Goal: Task Accomplishment & Management: Use online tool/utility

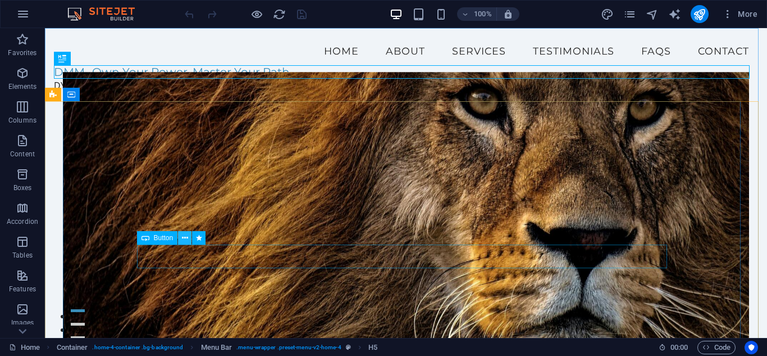
click at [187, 239] on icon at bounding box center [185, 238] width 6 height 12
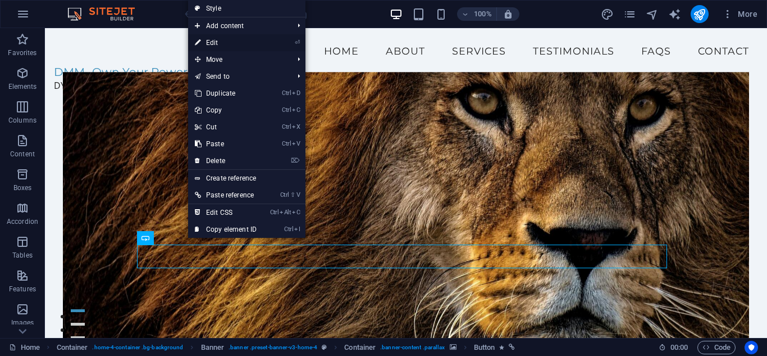
click at [216, 43] on link "⏎ Edit" at bounding box center [225, 42] width 75 height 17
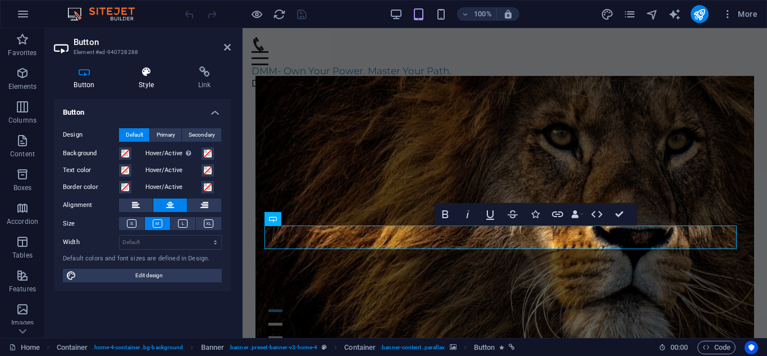
click at [146, 82] on h4 "Style" at bounding box center [149, 78] width 60 height 24
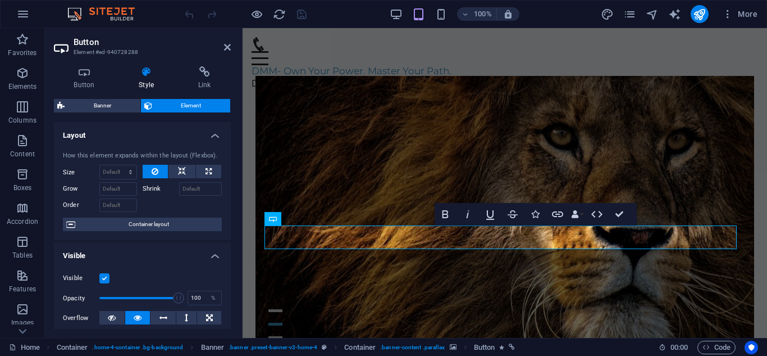
drag, startPoint x: 228, startPoint y: 167, endPoint x: 225, endPoint y: 204, distance: 36.6
click at [225, 204] on div "How this element expands within the layout (Flexbox). Size Default auto px % 1/…" at bounding box center [142, 191] width 177 height 98
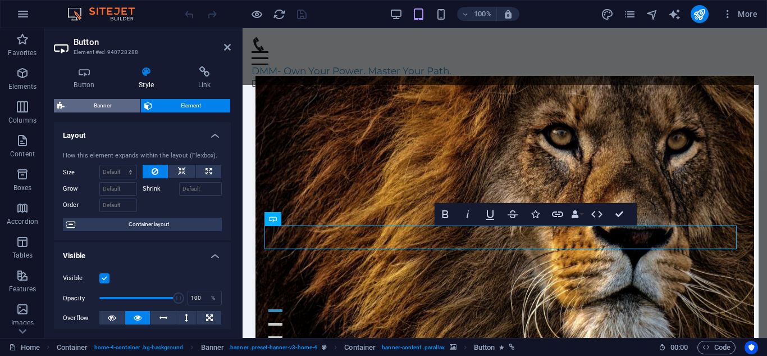
click at [115, 104] on span "Banner" at bounding box center [102, 105] width 69 height 13
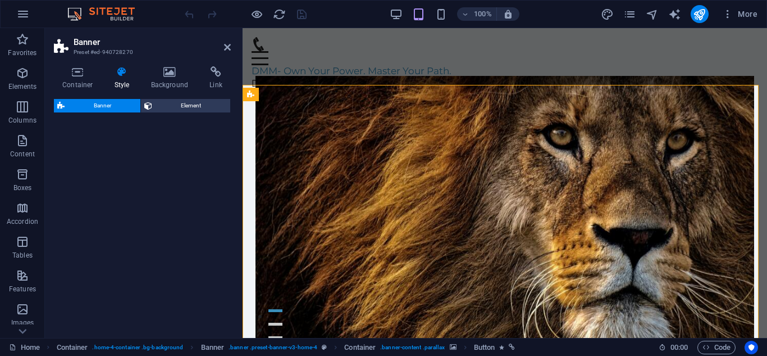
select select "preset-banner-v3-home-4"
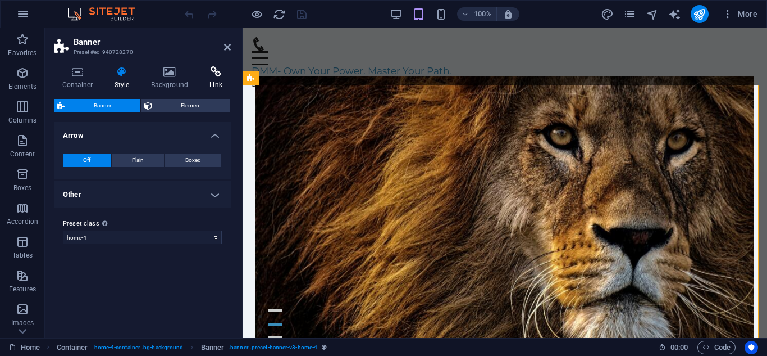
click at [219, 78] on h4 "Link" at bounding box center [216, 78] width 30 height 24
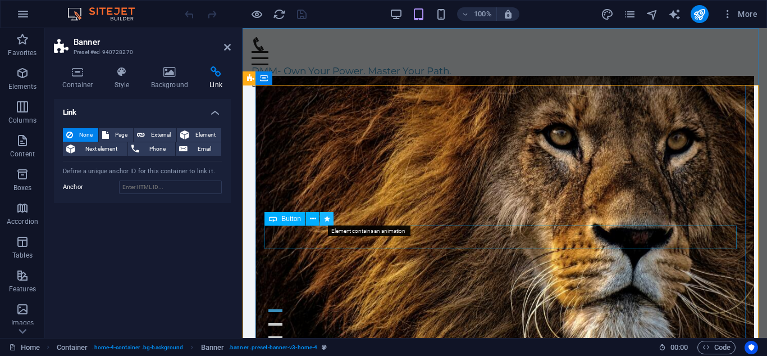
click at [327, 222] on icon at bounding box center [327, 219] width 6 height 12
select select "fade"
select select "s"
select select "onload"
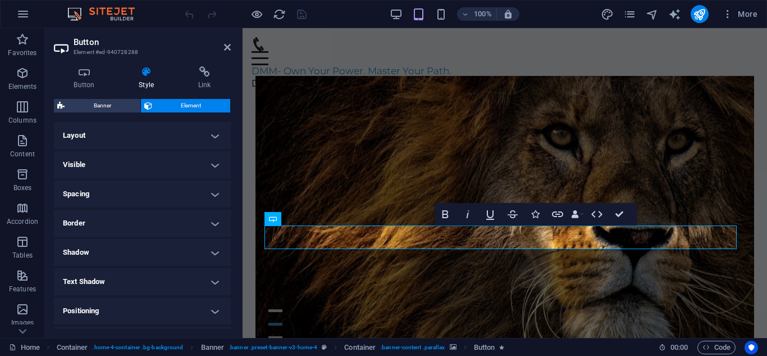
click at [213, 166] on h4 "Visible" at bounding box center [142, 164] width 177 height 27
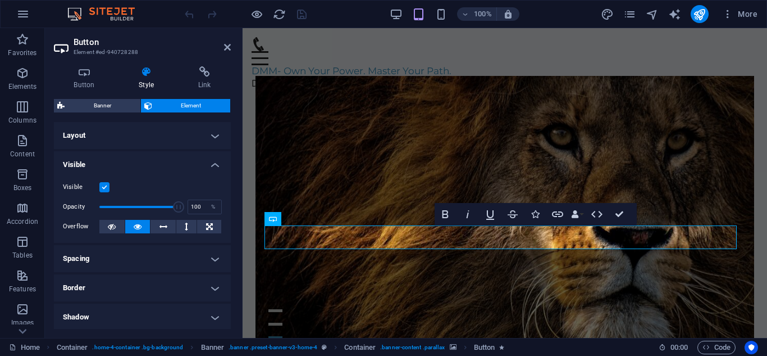
click at [213, 166] on h4 "Visible" at bounding box center [142, 161] width 177 height 20
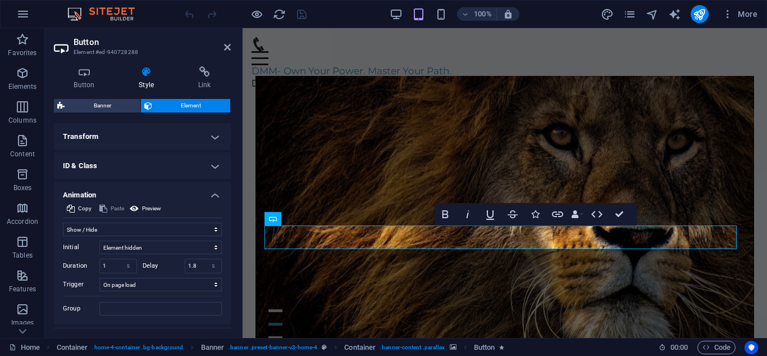
scroll to position [199, 0]
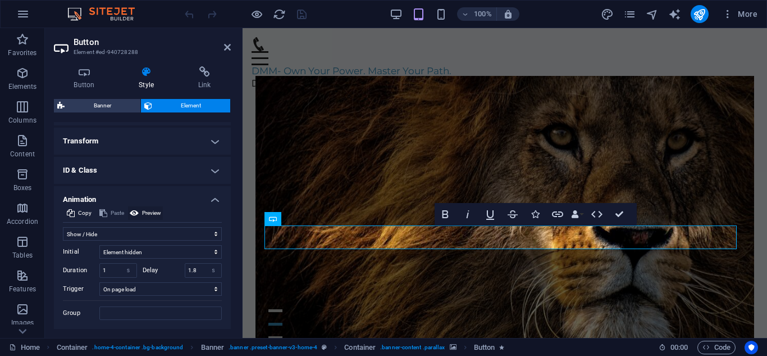
click at [143, 209] on span "Preview" at bounding box center [151, 212] width 19 height 13
click at [212, 235] on select "Don't animate Show / Hide Slide up/down Zoom in/out Slide left to right Slide r…" at bounding box center [142, 233] width 159 height 13
select select "none"
click at [63, 240] on select "Don't animate Show / Hide Slide up/down Zoom in/out Slide left to right Slide r…" at bounding box center [142, 233] width 159 height 13
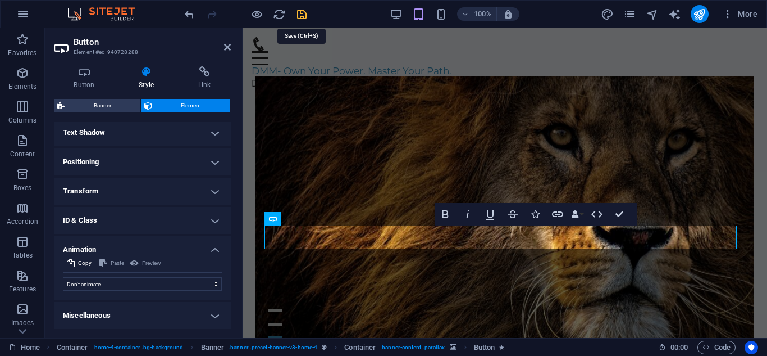
click at [305, 15] on icon "save" at bounding box center [302, 14] width 13 height 13
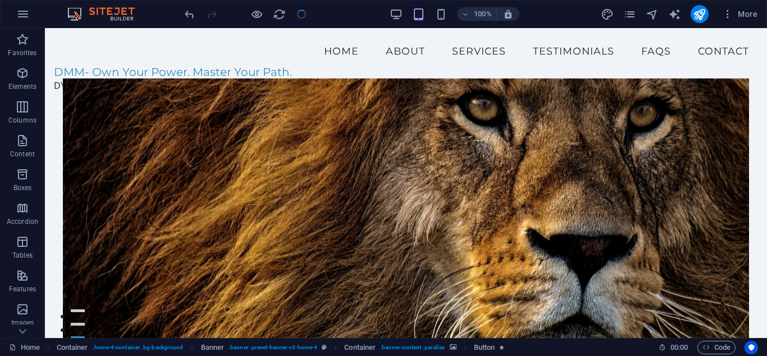
checkbox input "false"
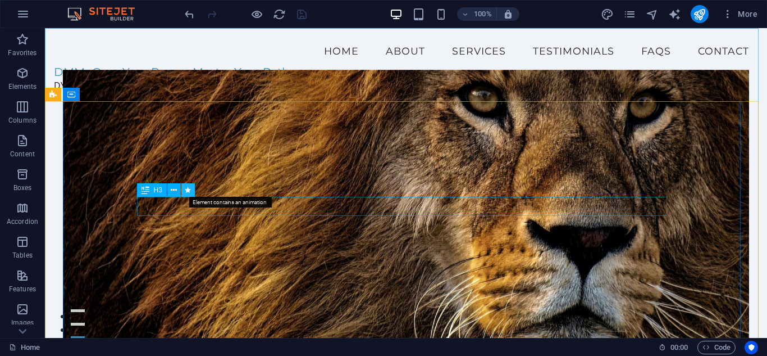
click at [186, 190] on icon at bounding box center [188, 190] width 6 height 12
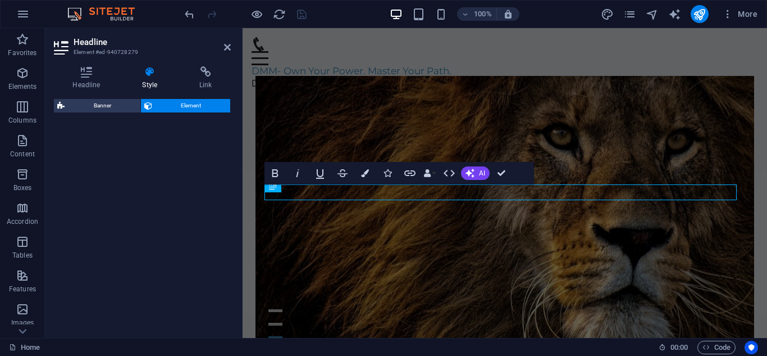
select select "fade"
select select "s"
select select "onload"
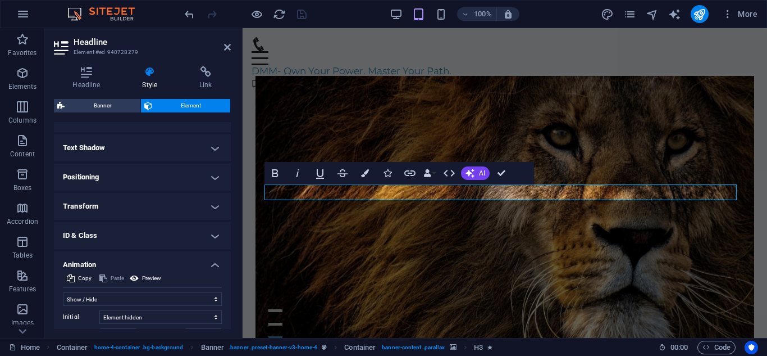
scroll to position [142, 0]
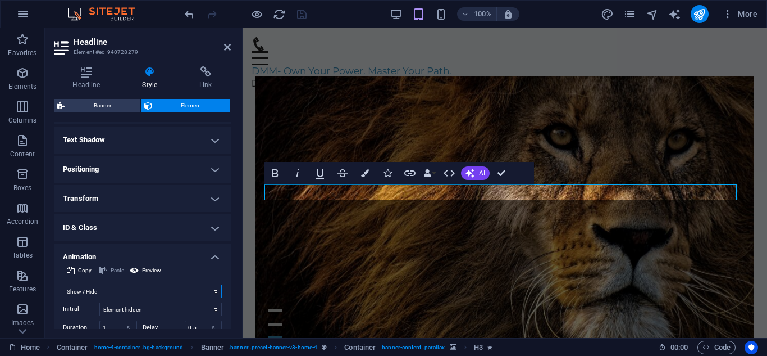
click at [214, 289] on select "Don't animate Show / Hide Slide up/down Zoom in/out Slide left to right Slide r…" at bounding box center [142, 290] width 159 height 13
select select "none"
click at [63, 284] on select "Don't animate Show / Hide Slide up/down Zoom in/out Slide left to right Slide r…" at bounding box center [142, 290] width 159 height 13
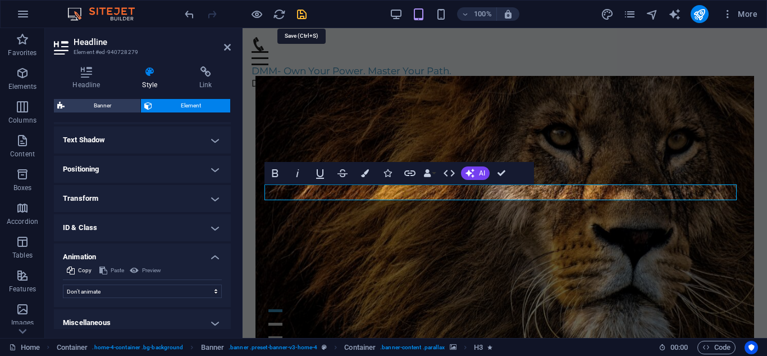
click at [301, 16] on icon "save" at bounding box center [302, 14] width 13 height 13
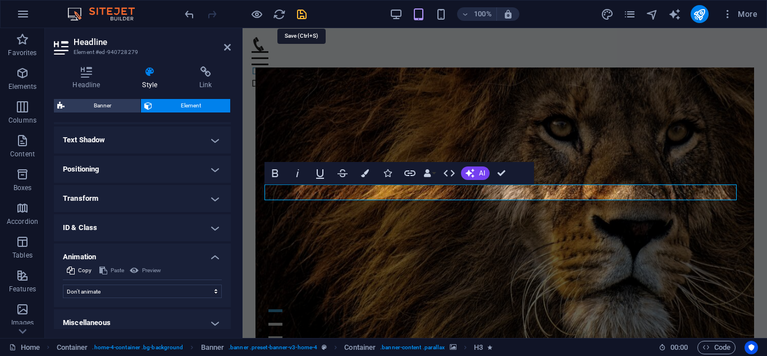
checkbox input "false"
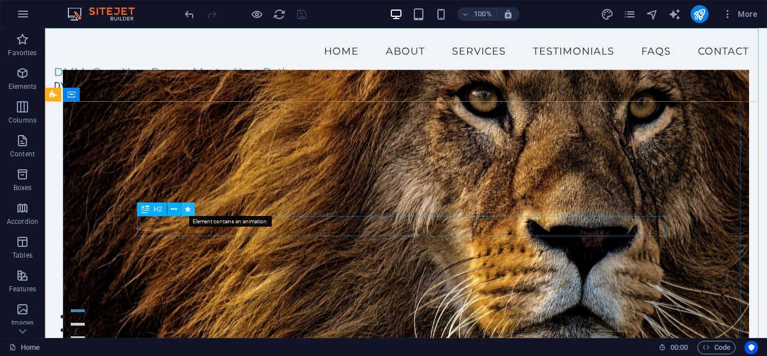
click at [186, 211] on icon at bounding box center [188, 209] width 6 height 12
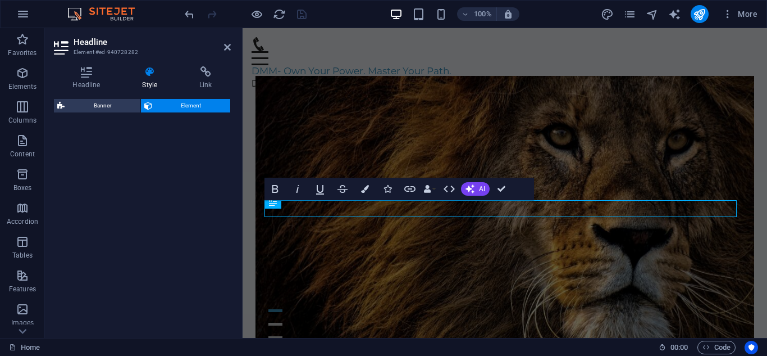
select select "fade"
select select "s"
select select "onload"
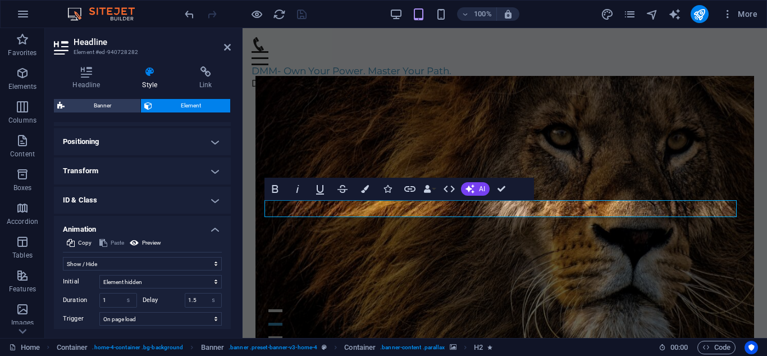
scroll to position [171, 0]
click at [211, 261] on select "Don't animate Show / Hide Slide up/down Zoom in/out Slide left to right Slide r…" at bounding box center [142, 261] width 159 height 13
select select "none"
click at [63, 268] on select "Don't animate Show / Hide Slide up/down Zoom in/out Slide left to right Slide r…" at bounding box center [142, 261] width 159 height 13
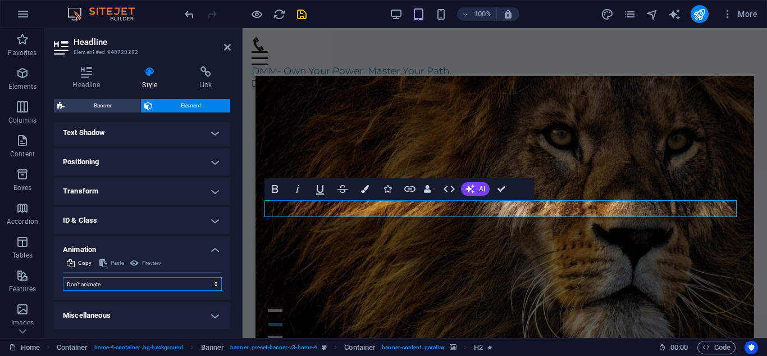
scroll to position [149, 0]
click at [302, 14] on icon "save" at bounding box center [302, 14] width 13 height 13
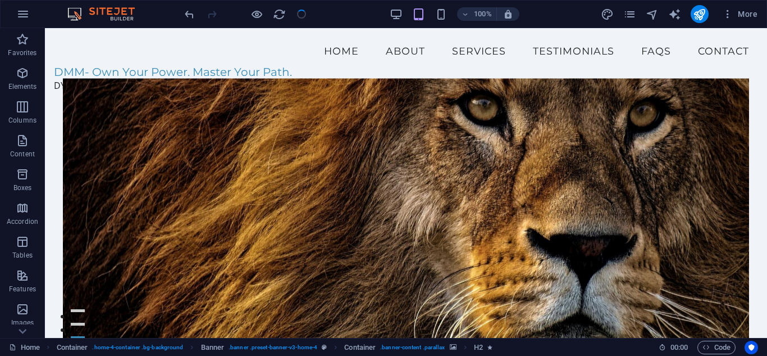
checkbox input "false"
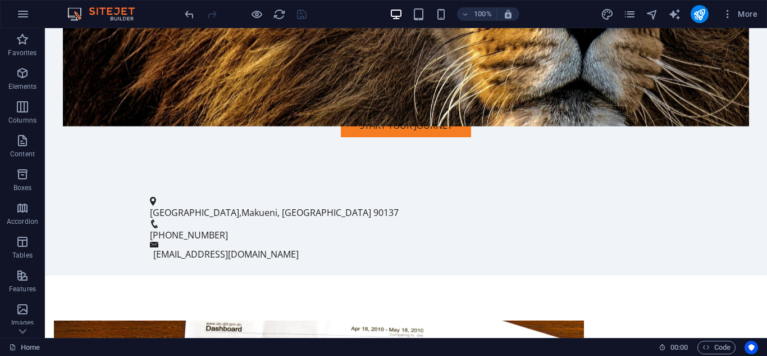
scroll to position [448, 0]
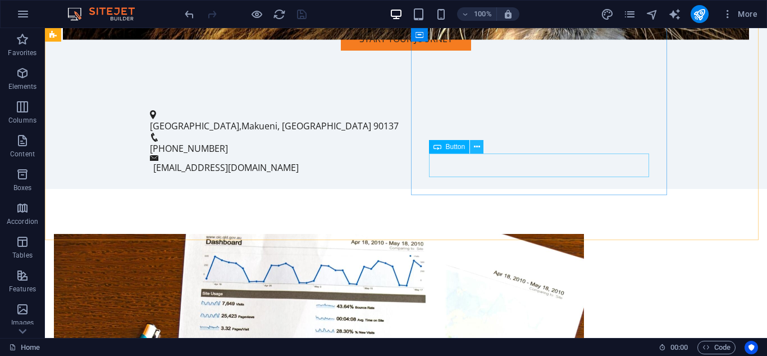
click at [476, 150] on icon at bounding box center [477, 147] width 6 height 12
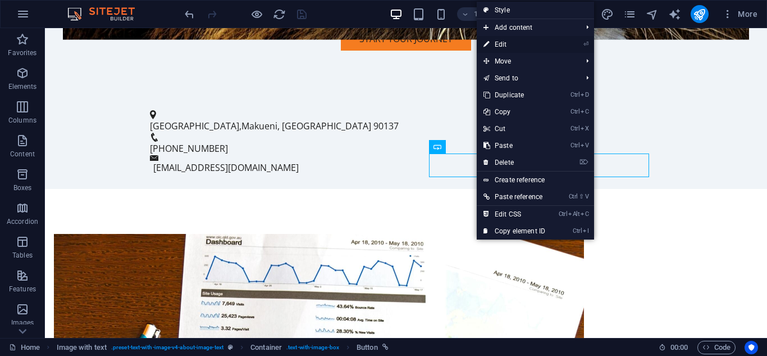
click at [506, 41] on link "⏎ Edit" at bounding box center [514, 44] width 75 height 17
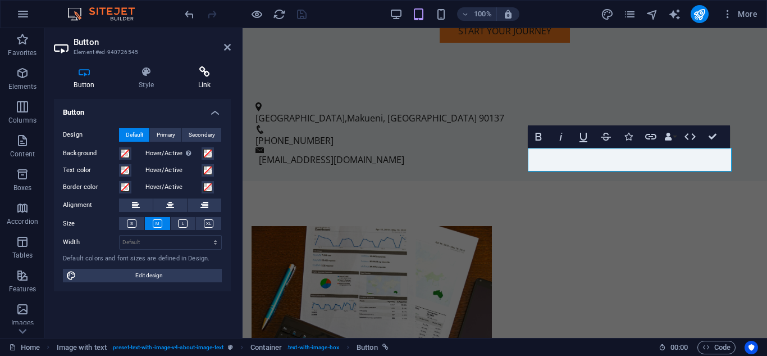
click at [211, 83] on h4 "Link" at bounding box center [204, 78] width 53 height 24
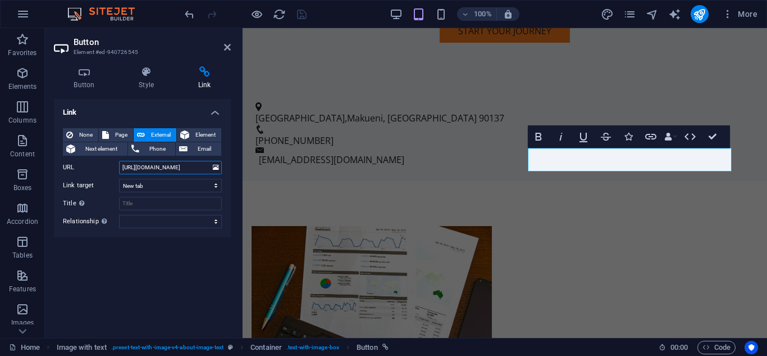
click at [191, 166] on input "[URL][DOMAIN_NAME]" at bounding box center [170, 167] width 103 height 13
type input "h"
click at [299, 16] on icon "save" at bounding box center [302, 14] width 13 height 13
checkbox input "false"
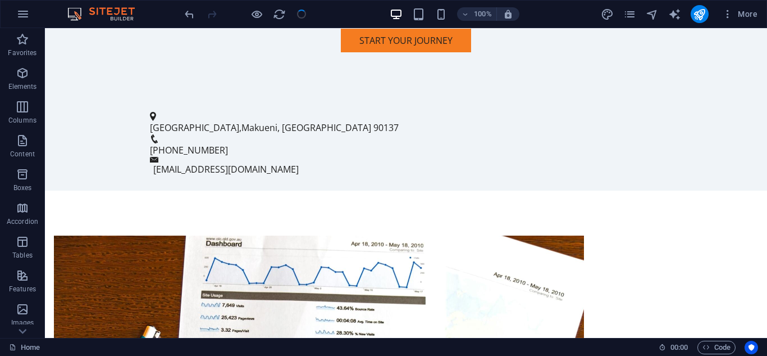
scroll to position [443, 0]
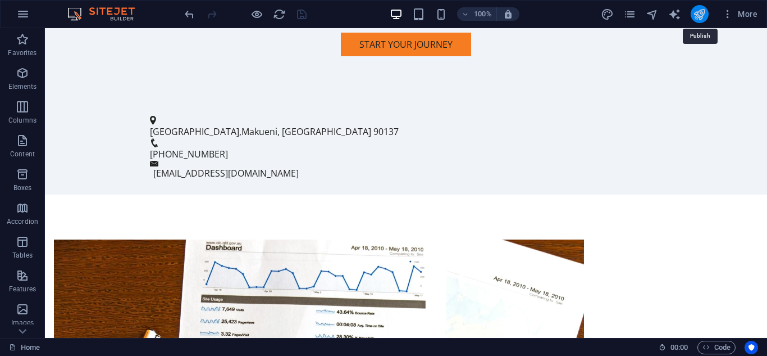
click at [696, 17] on icon "publish" at bounding box center [699, 14] width 13 height 13
